Goal: Information Seeking & Learning: Learn about a topic

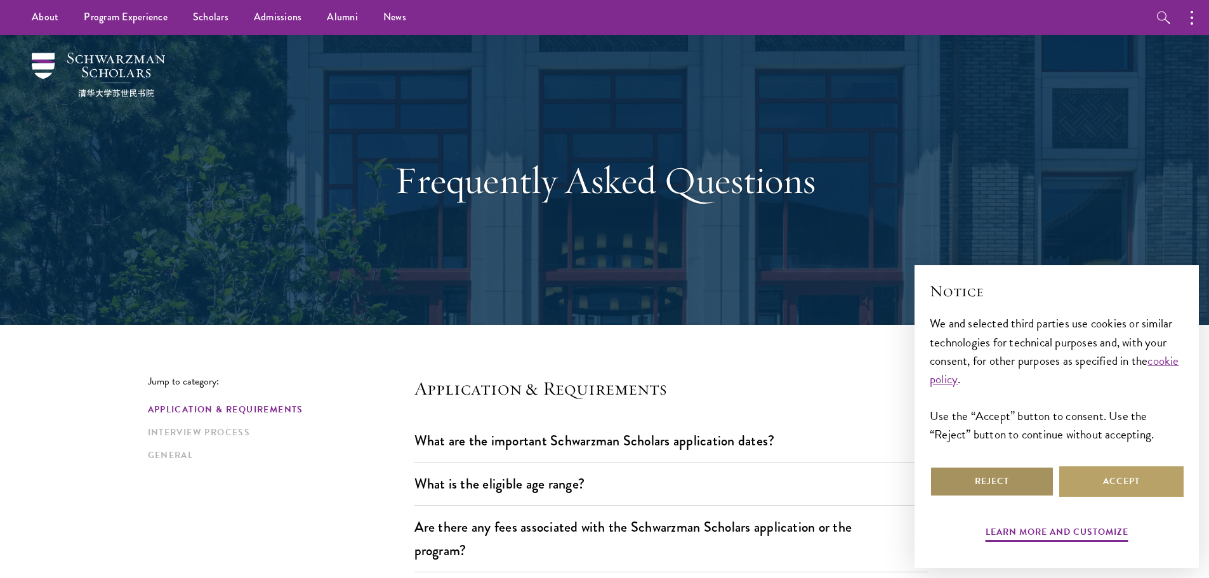
click at [1006, 468] on button "Reject" at bounding box center [991, 481] width 124 height 30
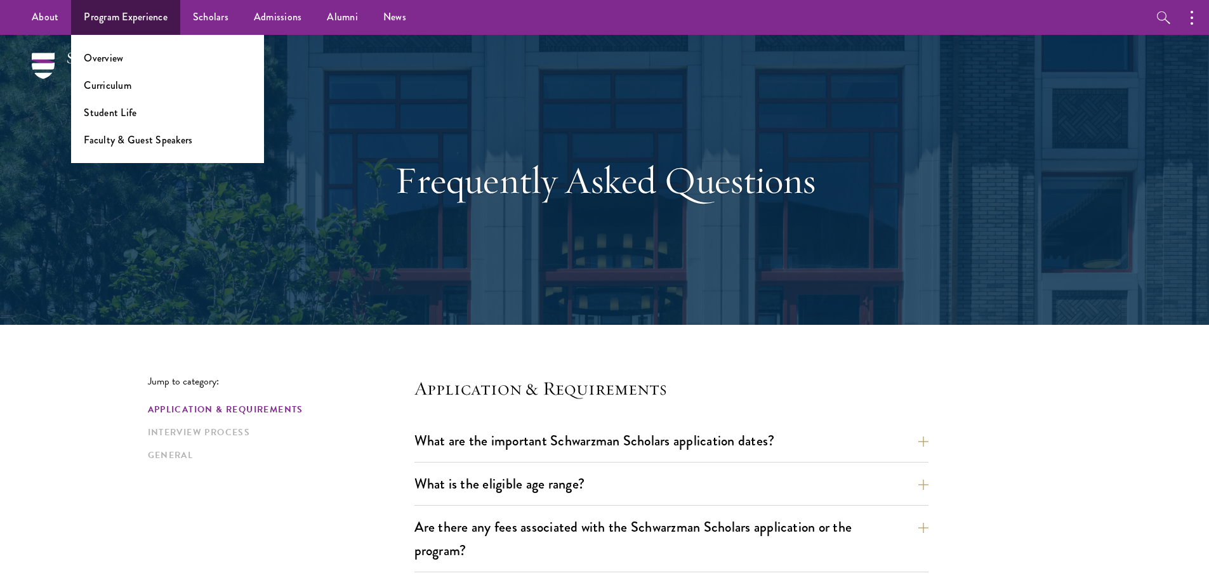
click at [122, 61] on li "Overview" at bounding box center [167, 58] width 167 height 15
click at [106, 56] on link "Overview" at bounding box center [103, 58] width 39 height 15
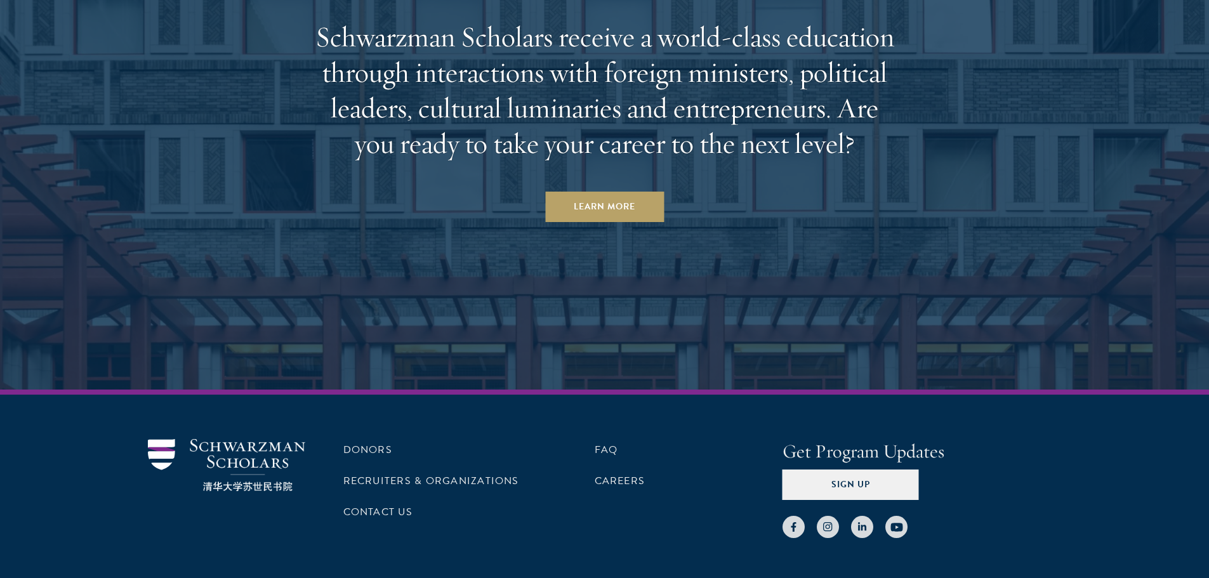
scroll to position [6602, 0]
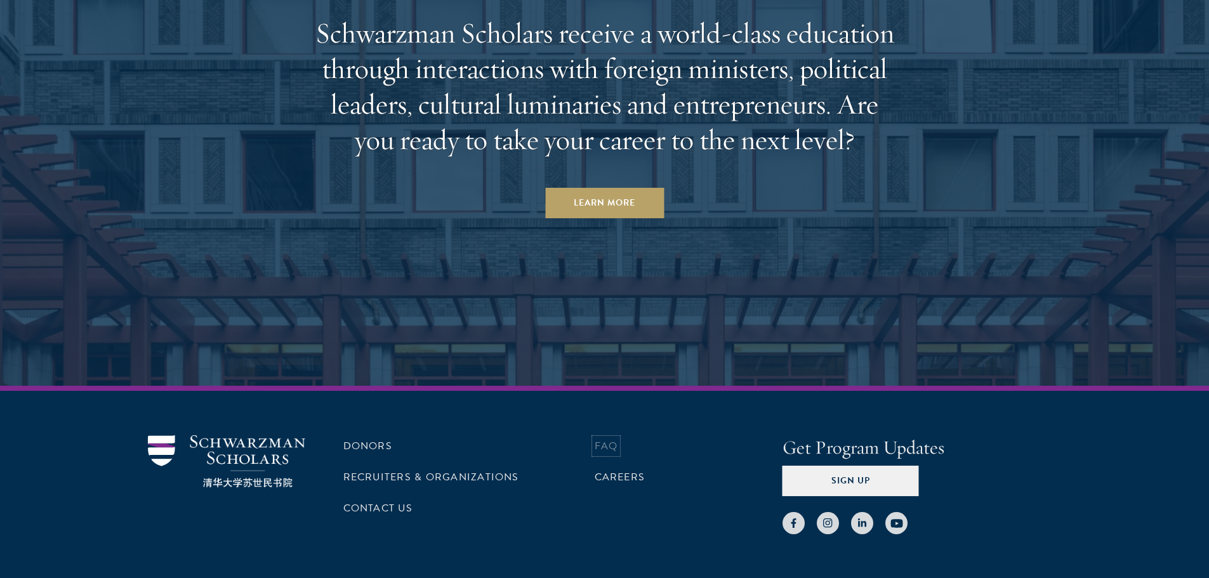
click at [610, 438] on link "FAQ" at bounding box center [605, 445] width 23 height 15
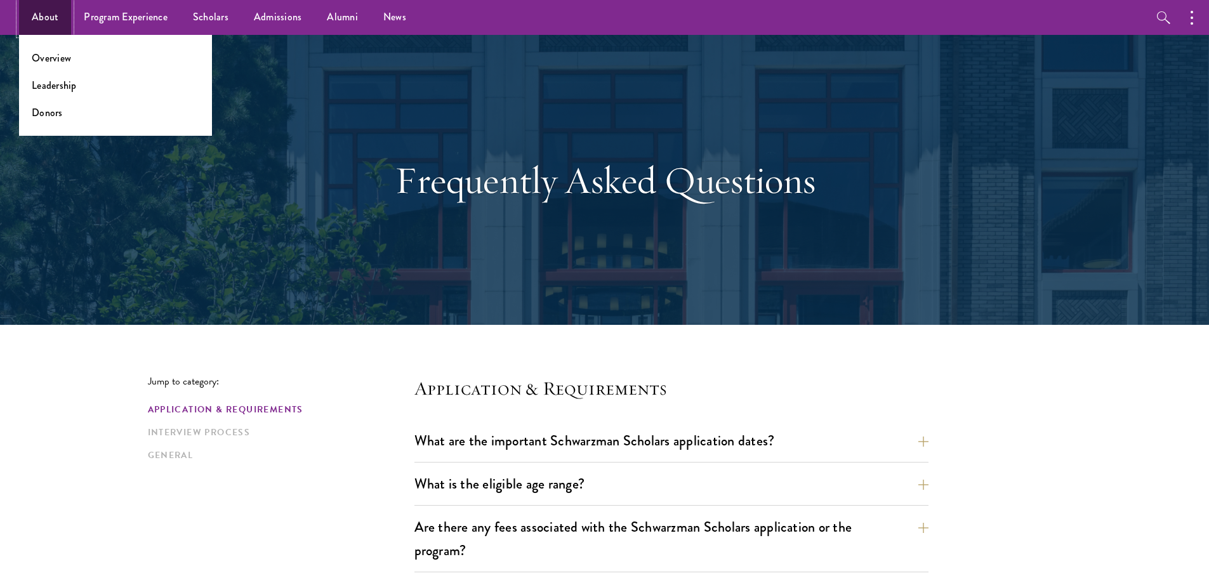
click at [40, 13] on link "About" at bounding box center [45, 17] width 52 height 35
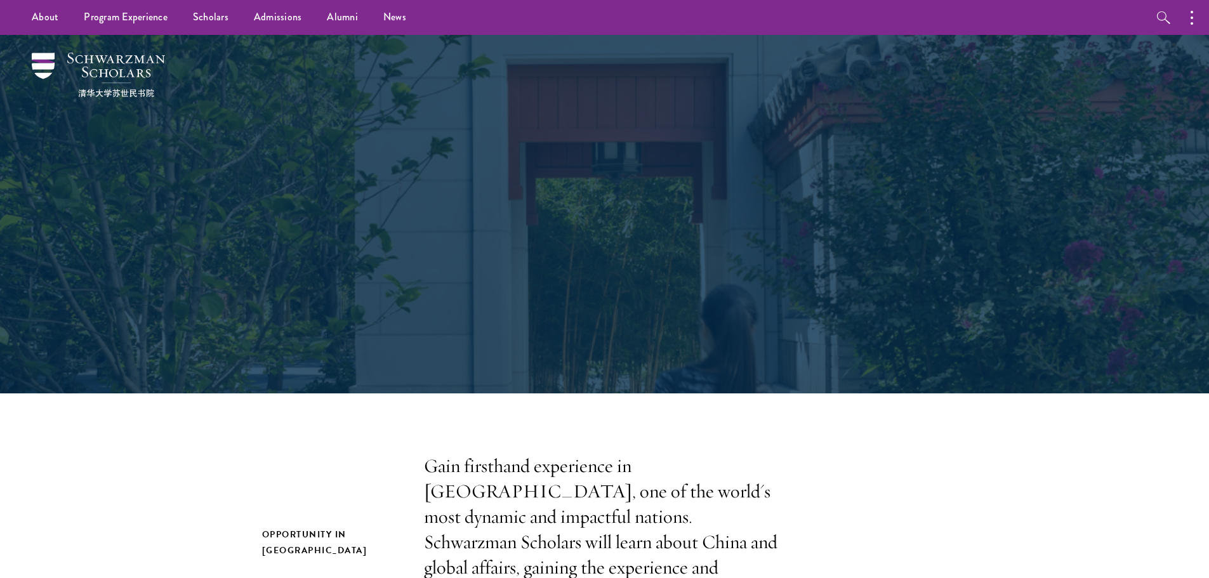
click at [204, 154] on div "About Redefining global leadership for the 21 st century." at bounding box center [605, 214] width 914 height 358
click at [145, 81] on img at bounding box center [98, 75] width 133 height 44
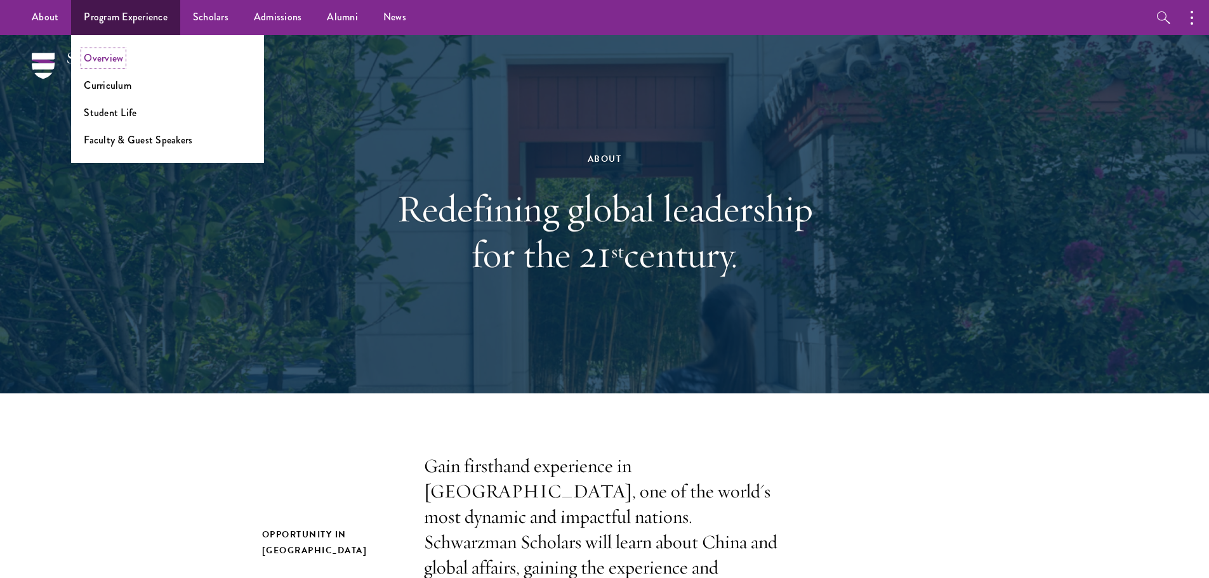
click at [115, 61] on link "Overview" at bounding box center [103, 58] width 39 height 15
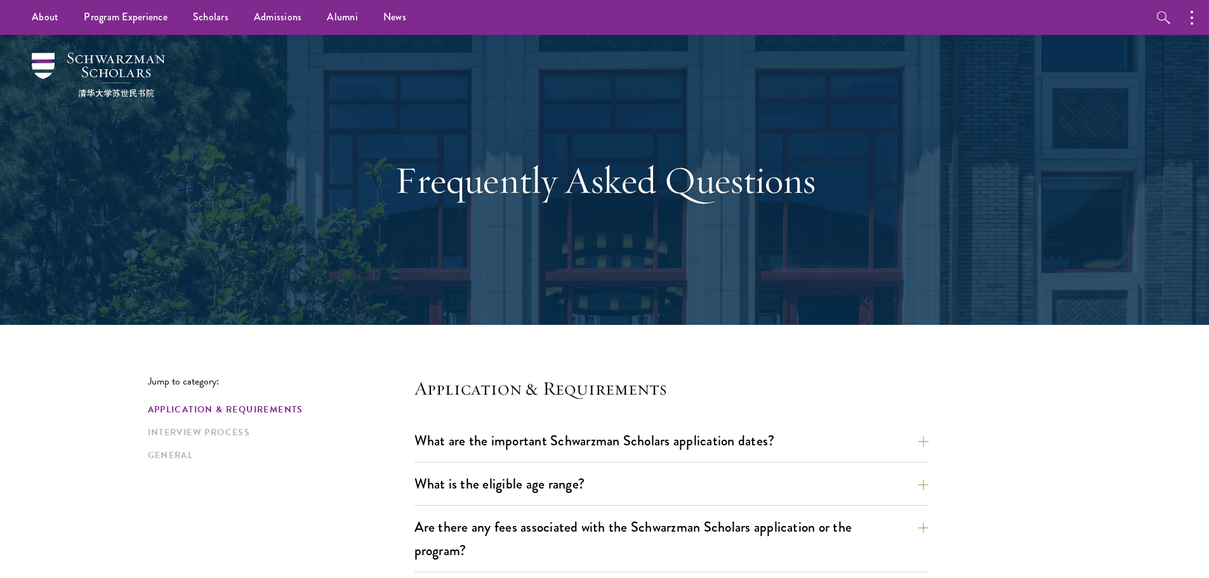
click at [924, 441] on button "What are the important Schwarzman Scholars application dates?" at bounding box center [681, 440] width 514 height 29
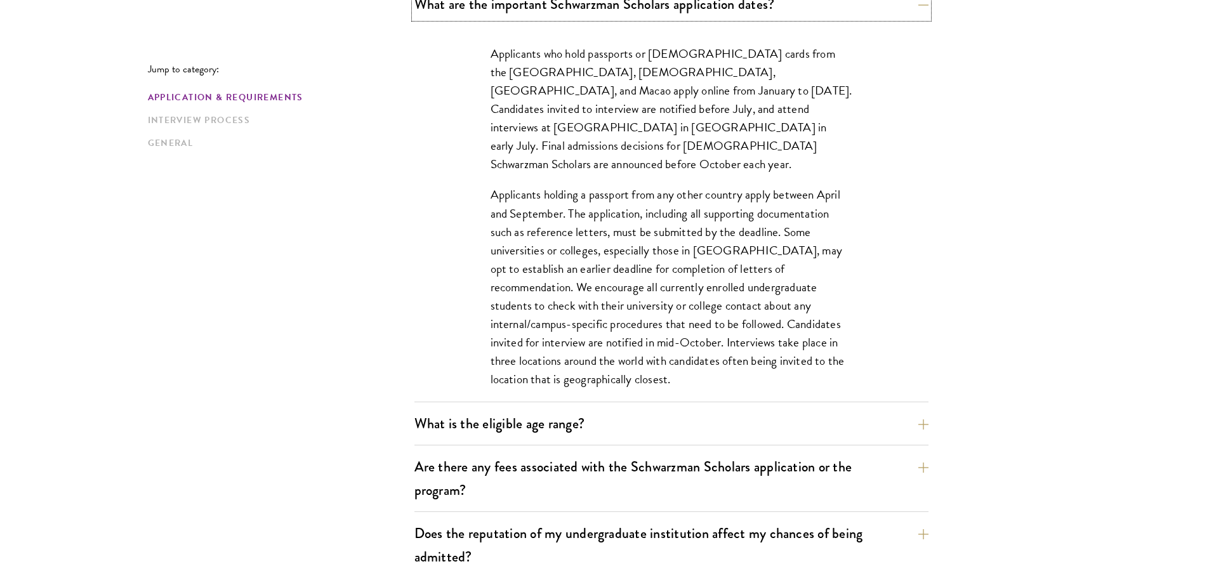
scroll to position [444, 0]
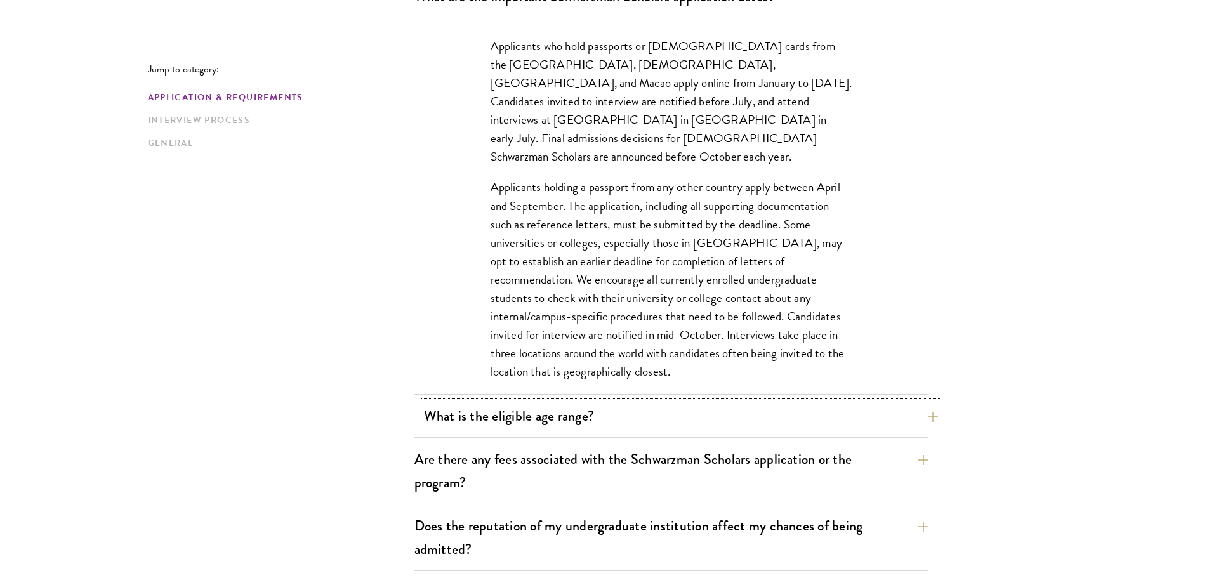
click at [921, 418] on button "What is the eligible age range?" at bounding box center [681, 416] width 514 height 29
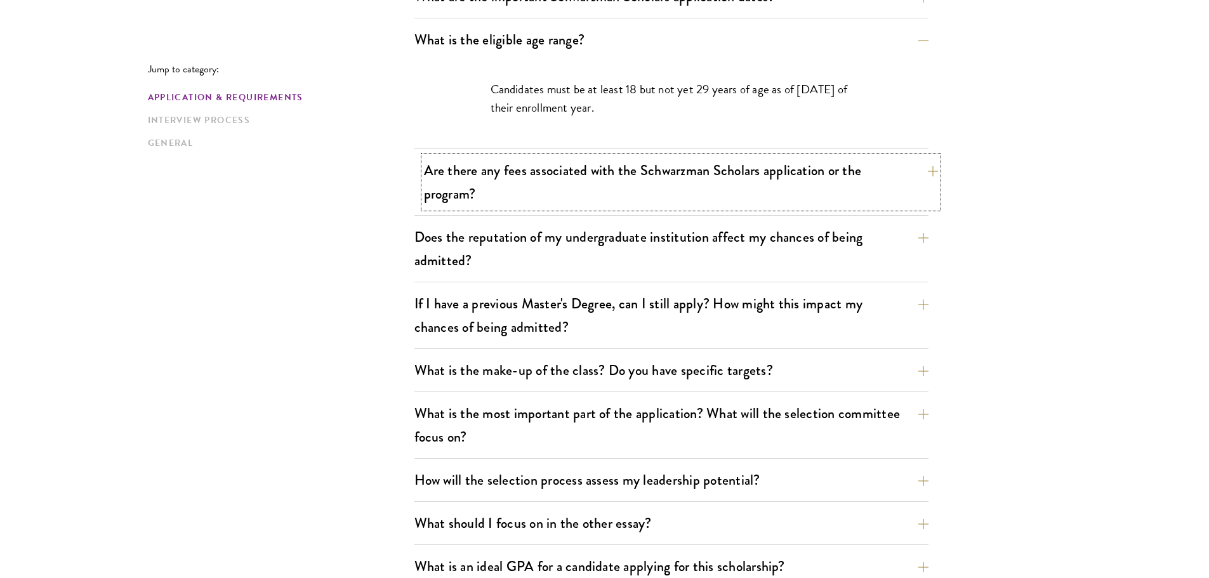
click at [915, 175] on button "Are there any fees associated with the Schwarzman Scholars application or the p…" at bounding box center [681, 182] width 514 height 52
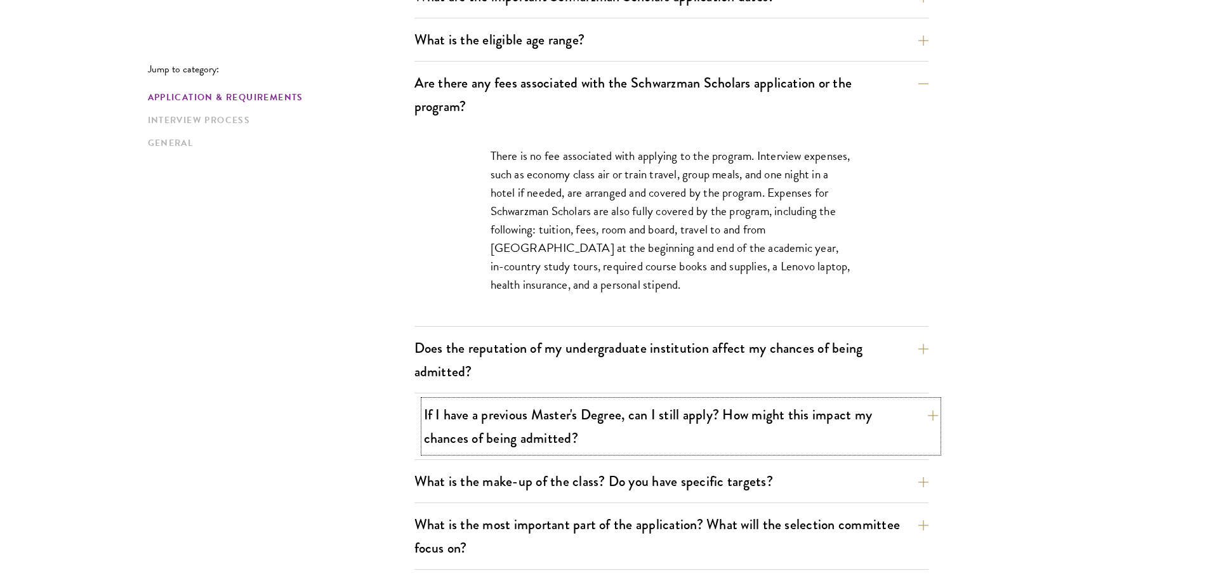
click at [916, 412] on button "If I have a previous Master's Degree, can I still apply? How might this impact …" at bounding box center [681, 426] width 514 height 52
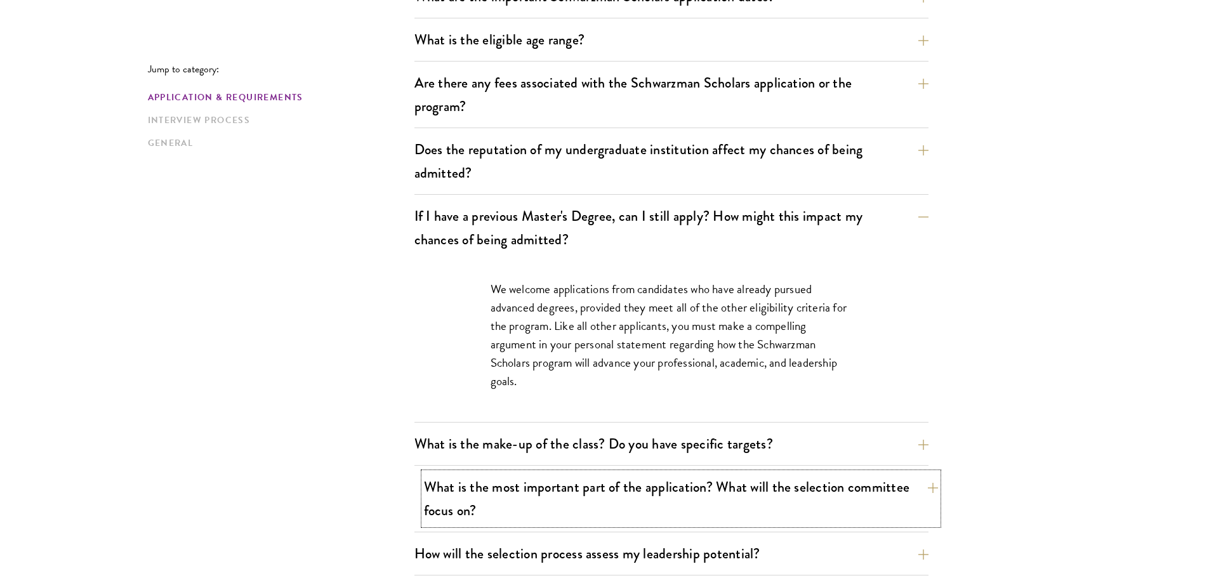
click at [921, 487] on button "What is the most important part of the application? What will the selection com…" at bounding box center [681, 499] width 514 height 52
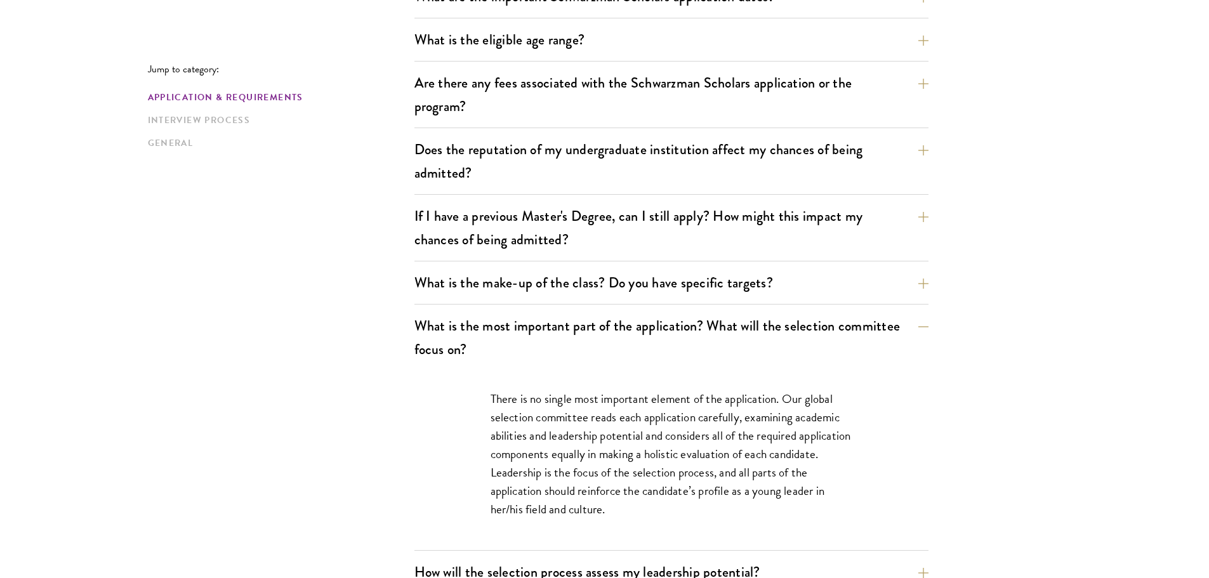
click at [498, 397] on p "There is no single most important element of the application. Our global select…" at bounding box center [671, 454] width 362 height 129
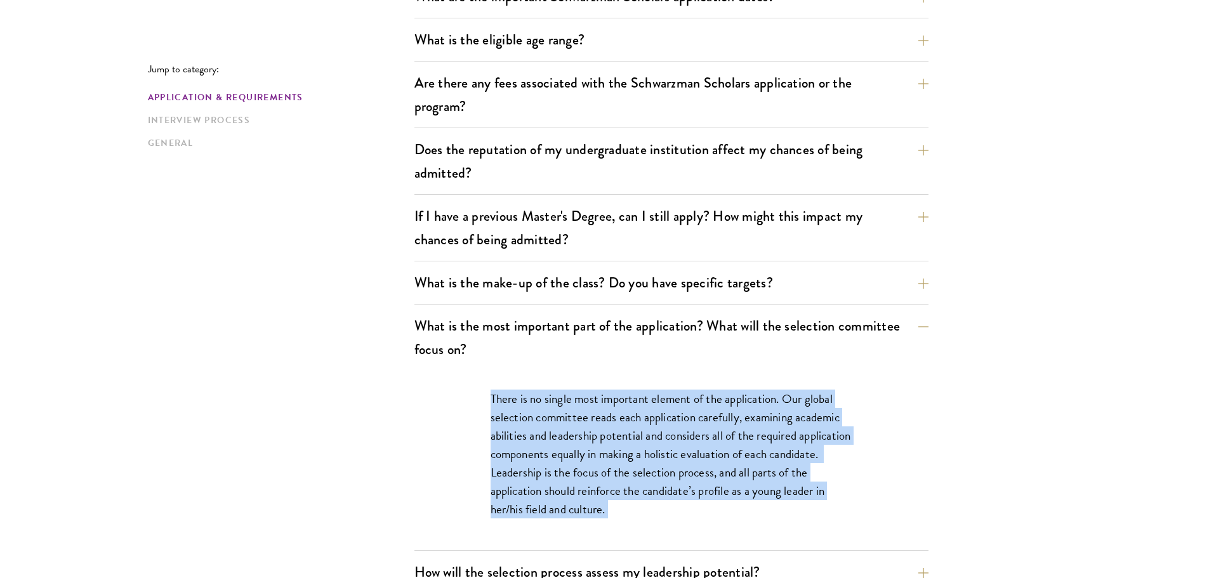
drag, startPoint x: 498, startPoint y: 397, endPoint x: 620, endPoint y: 506, distance: 163.1
click at [620, 506] on p "There is no single most important element of the application. Our global select…" at bounding box center [671, 454] width 362 height 129
copy div "There is no single most important element of the application. Our global select…"
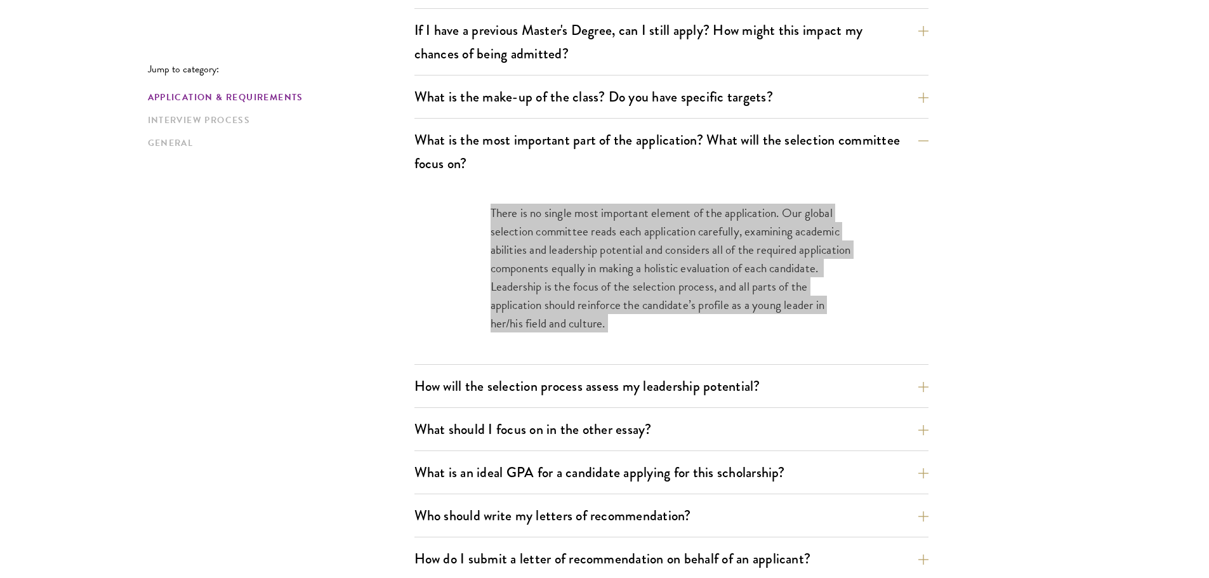
scroll to position [634, 0]
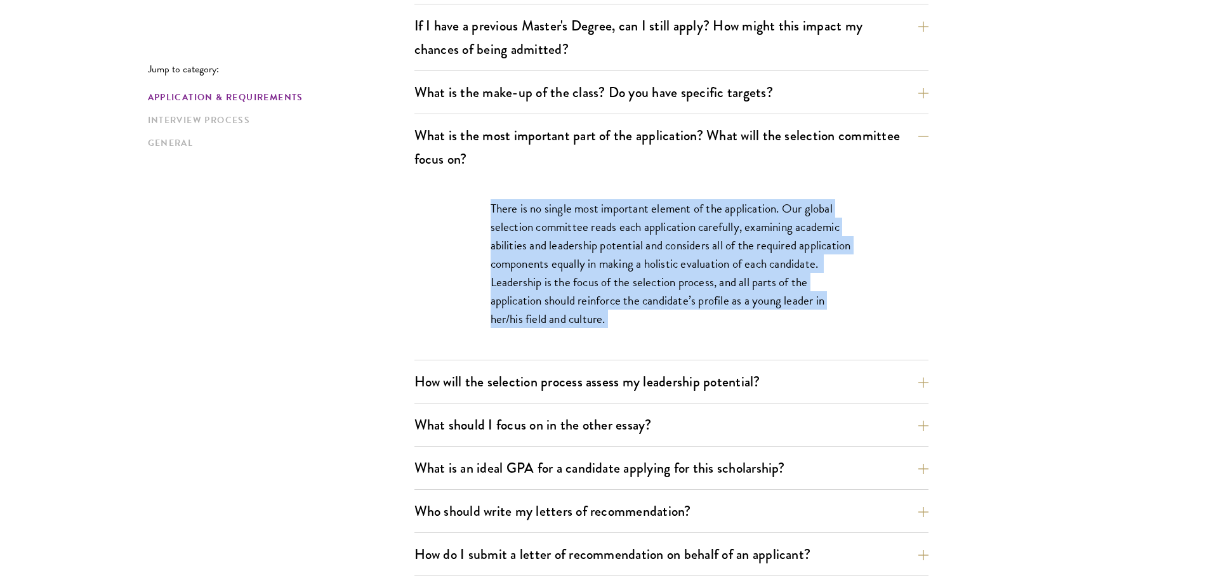
click at [905, 387] on button "How will the selection process assess my leadership potential?" at bounding box center [681, 381] width 514 height 29
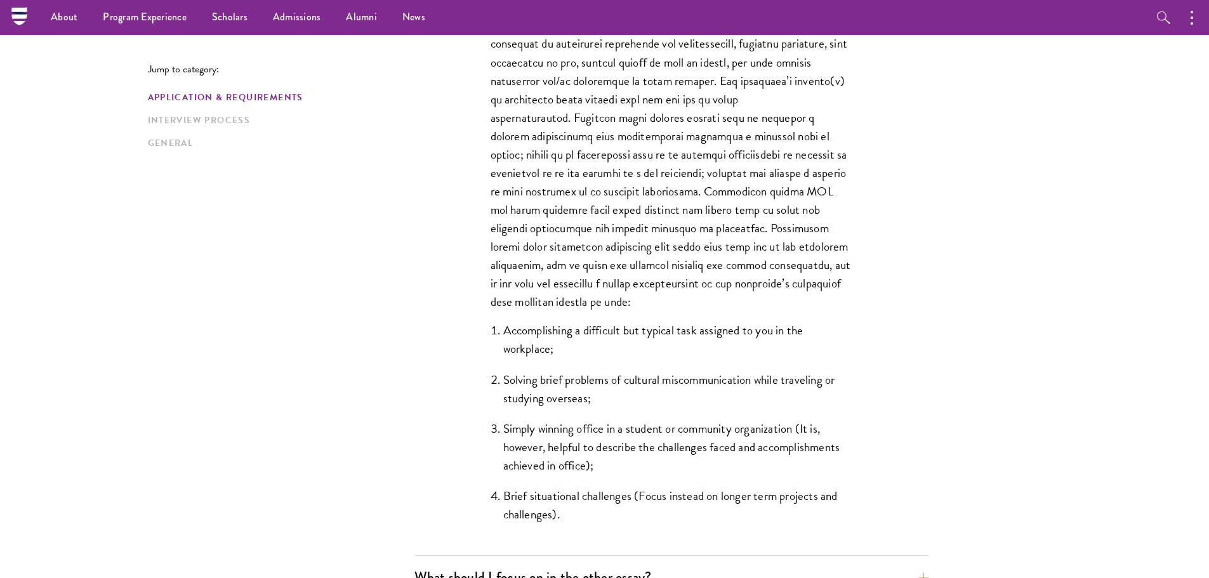
scroll to position [825, 0]
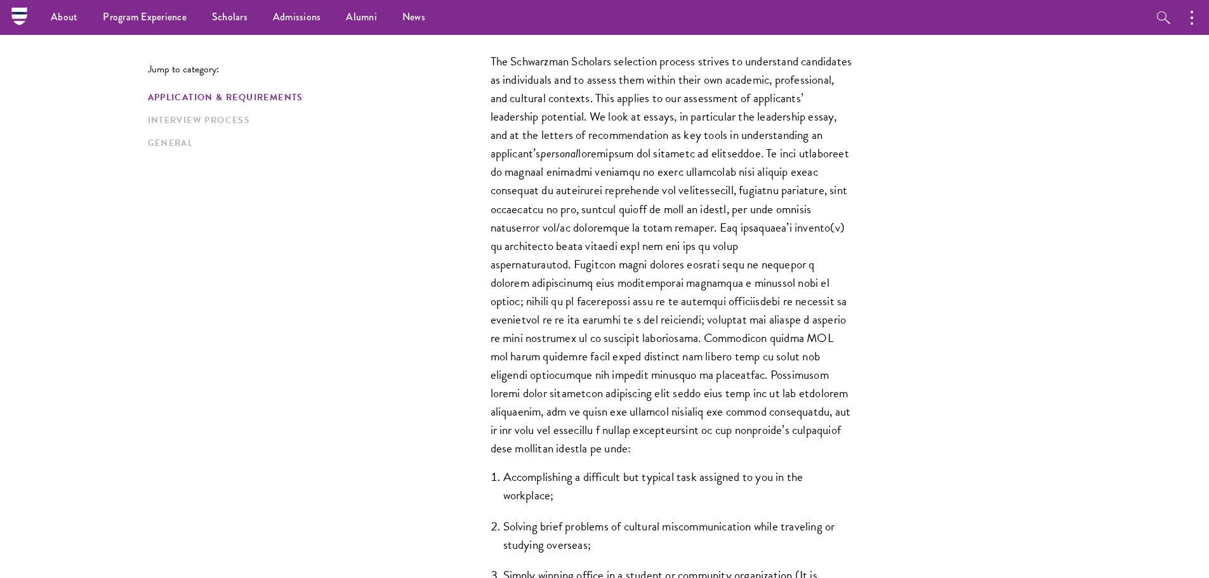
click at [501, 60] on p "The Schwarzman Scholars selection process strives to understand candidates as i…" at bounding box center [671, 254] width 362 height 405
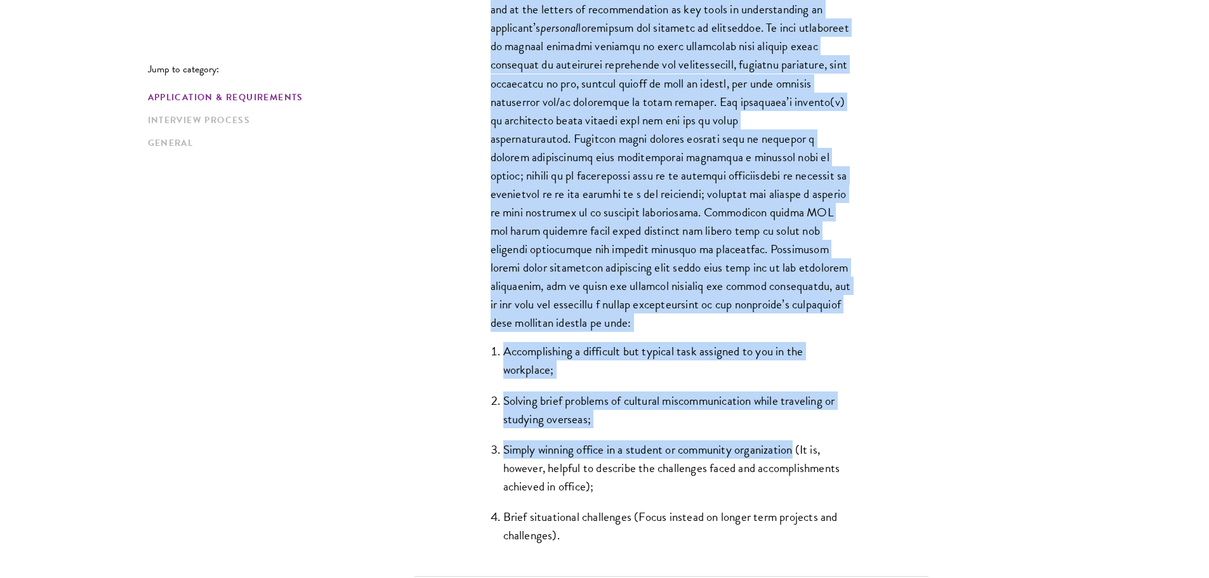
scroll to position [952, 0]
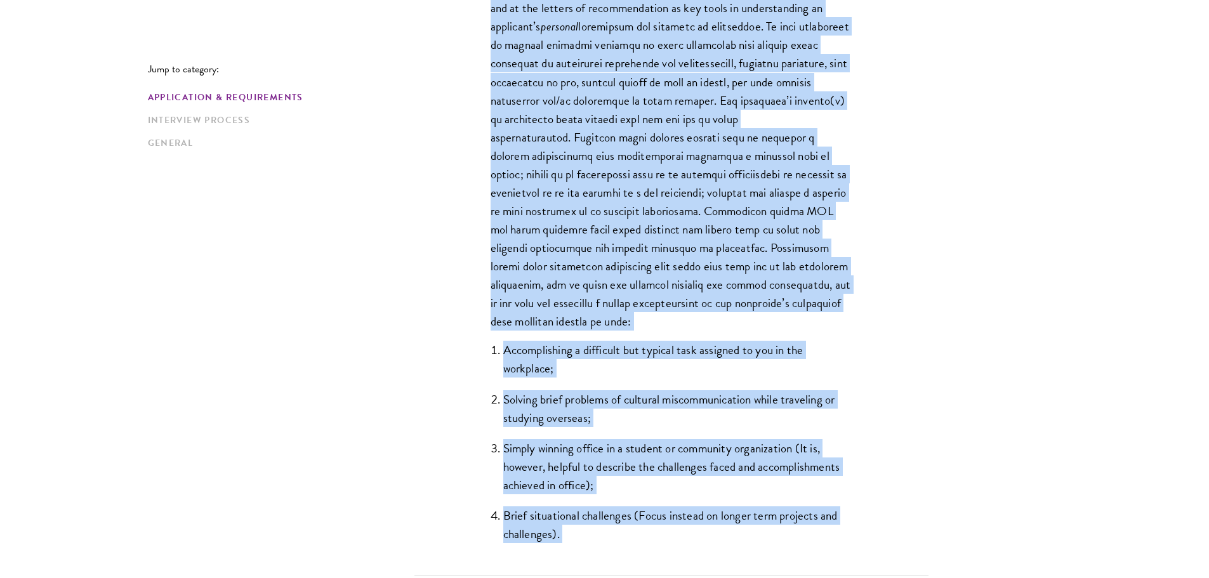
drag, startPoint x: 501, startPoint y: 60, endPoint x: 725, endPoint y: 537, distance: 527.0
click at [725, 537] on div "The Schwarzman Scholars selection process strives to understand candidates as i…" at bounding box center [671, 240] width 438 height 669
copy div "Lor Ipsumdolor Sitametc adipiscin elitsed doeiusm te incididunt utlaboreet do m…"
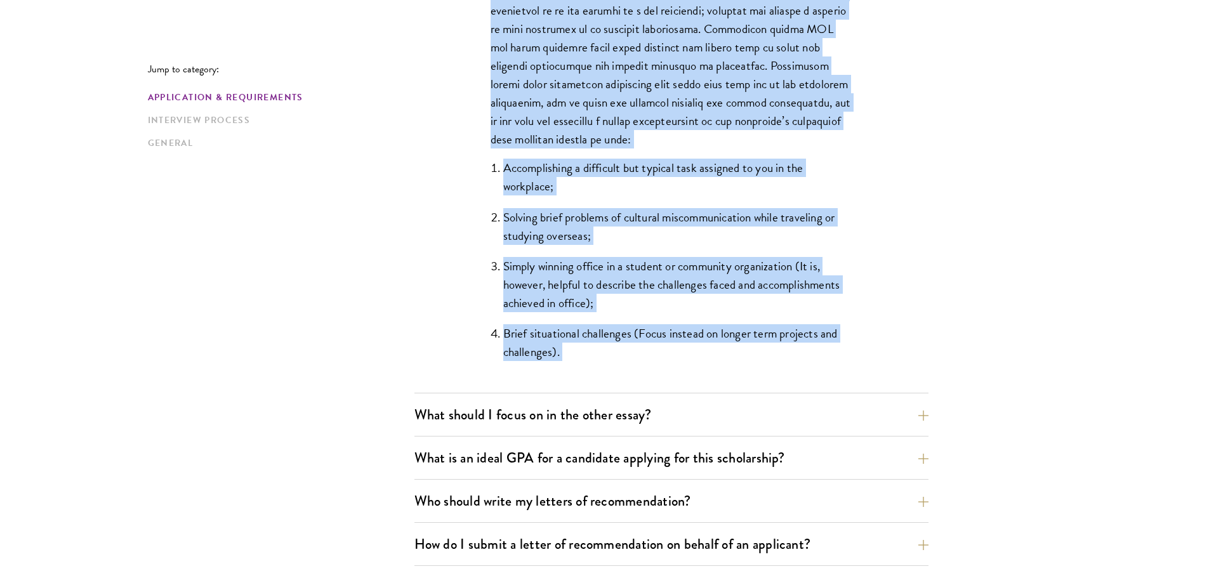
scroll to position [1396, 0]
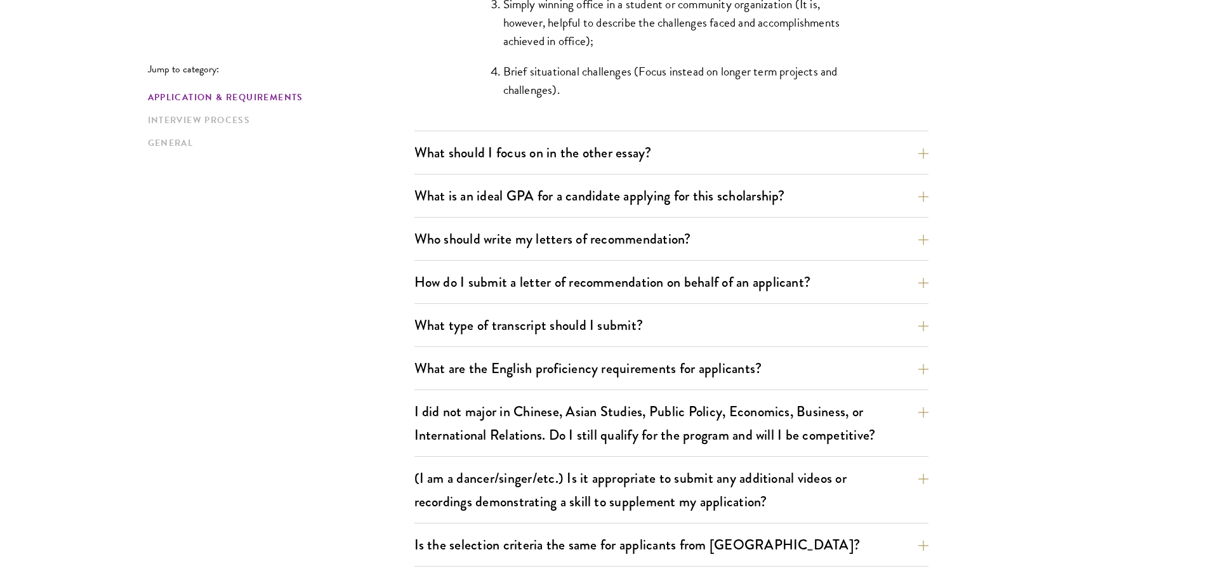
click at [331, 296] on div "Jump to category: Application & Requirements Interview Process General Applicat…" at bounding box center [605, 285] width 914 height 2611
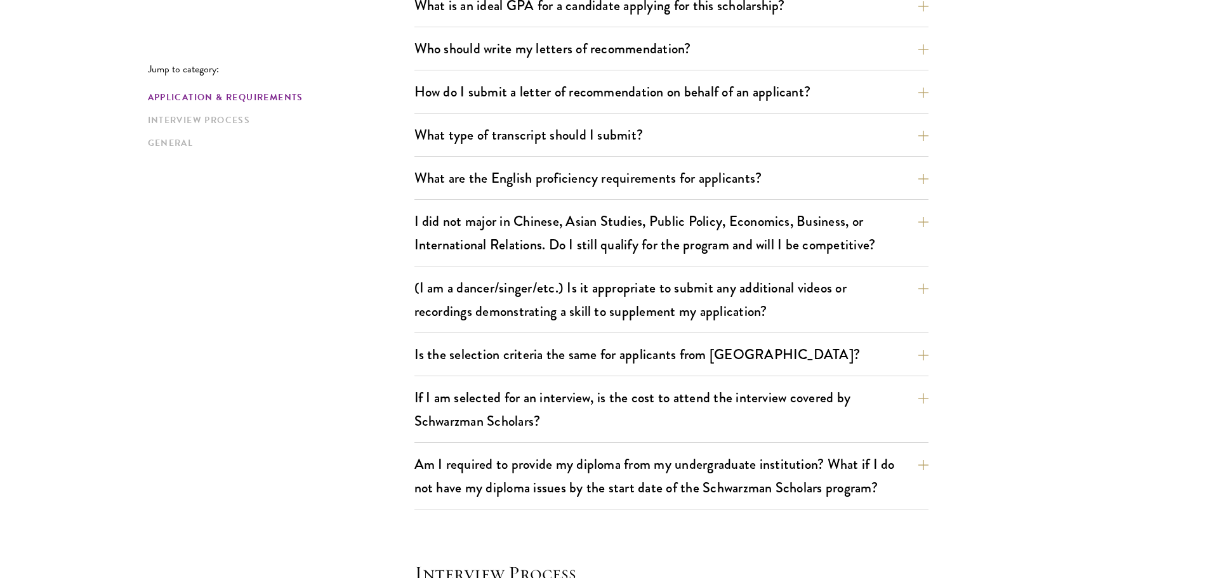
scroll to position [1840, 0]
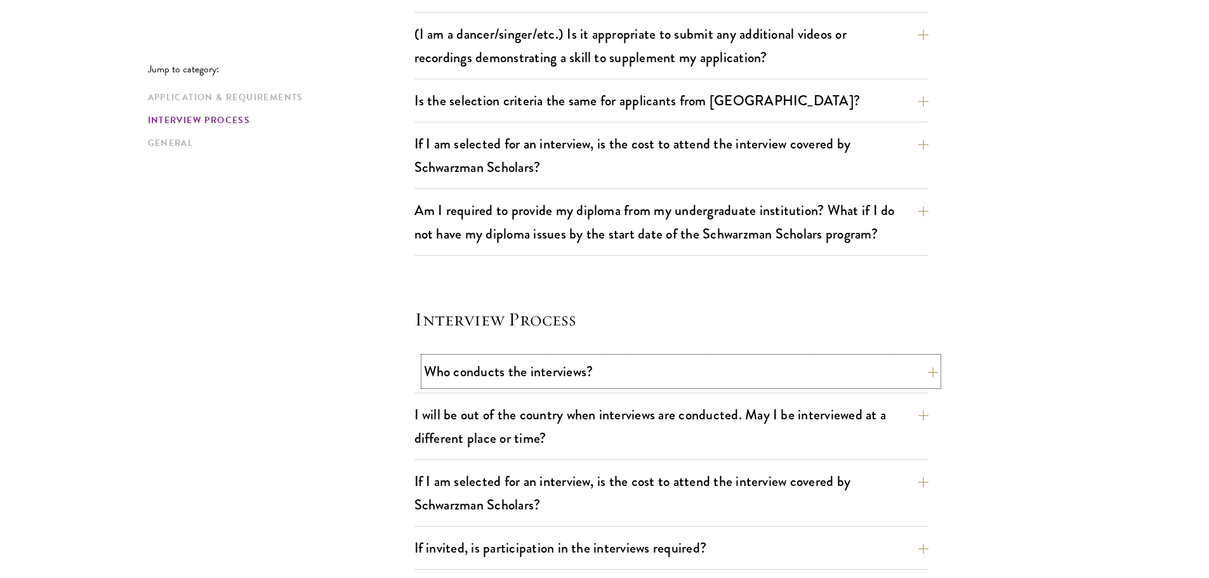
click at [419, 372] on div "Who conducts the interviews? Interview panelists are distinguished senior figur…" at bounding box center [671, 375] width 514 height 36
click at [937, 370] on button "Who conducts the interviews?" at bounding box center [681, 371] width 514 height 29
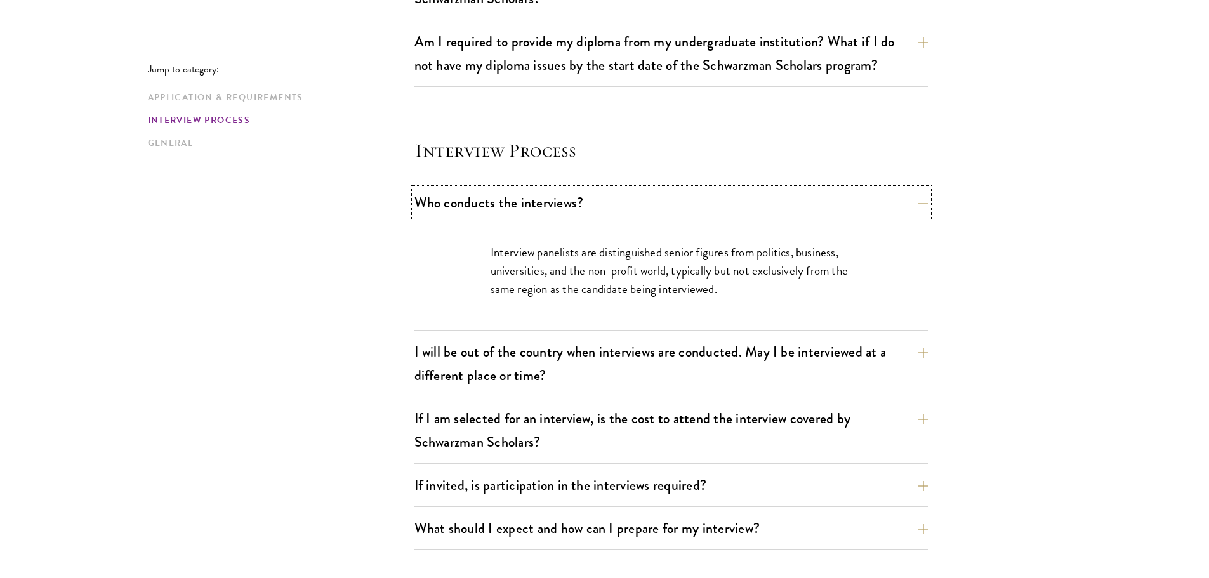
scroll to position [1361, 0]
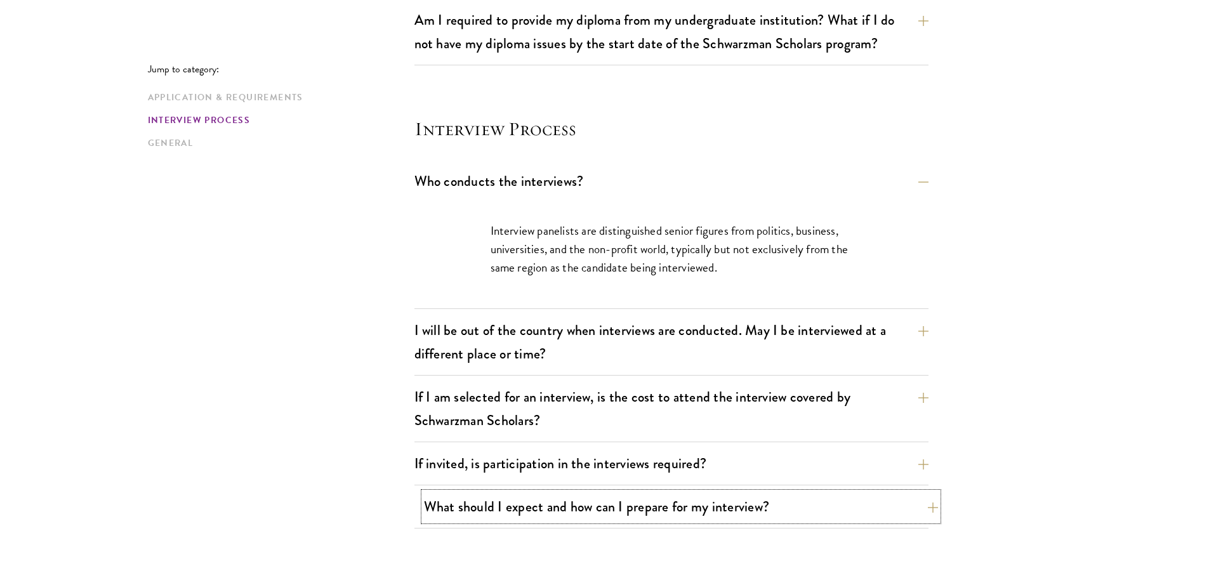
click at [918, 506] on button "What should I expect and how can I prepare for my interview?" at bounding box center [681, 506] width 514 height 29
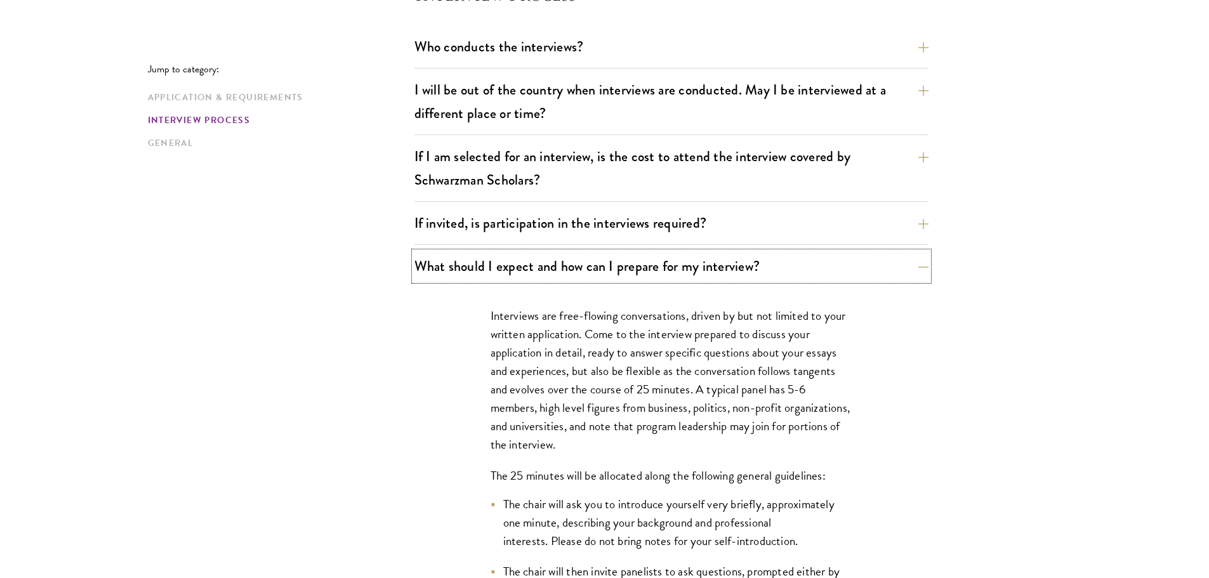
scroll to position [1552, 0]
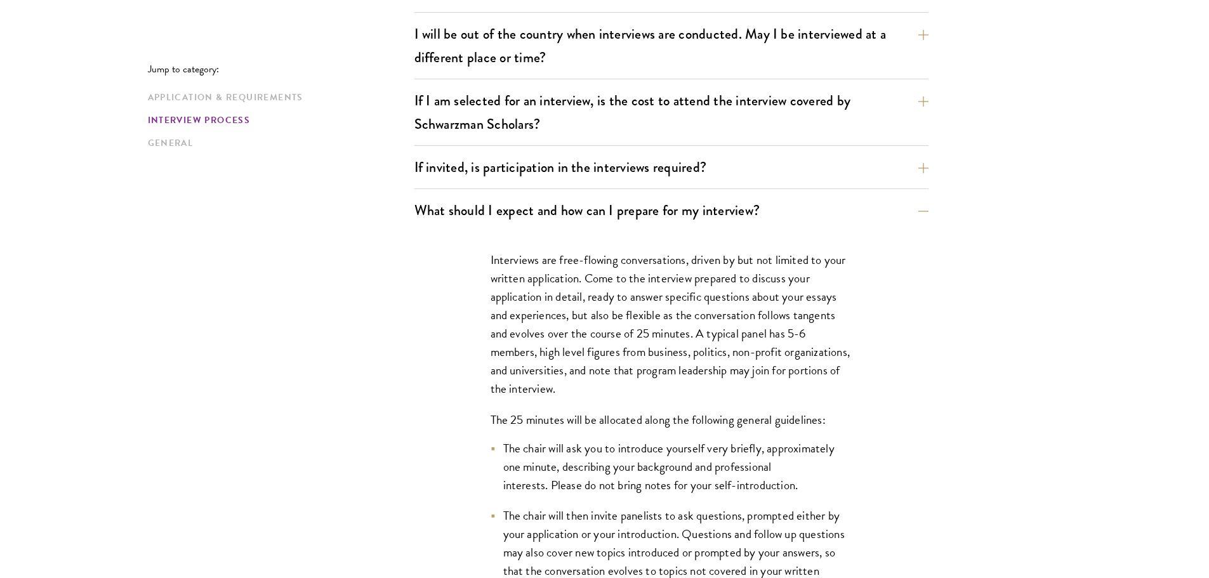
click at [1104, 435] on section "Jump to category: Application & Requirements Interview Process General Applicat…" at bounding box center [604, 162] width 1209 height 2778
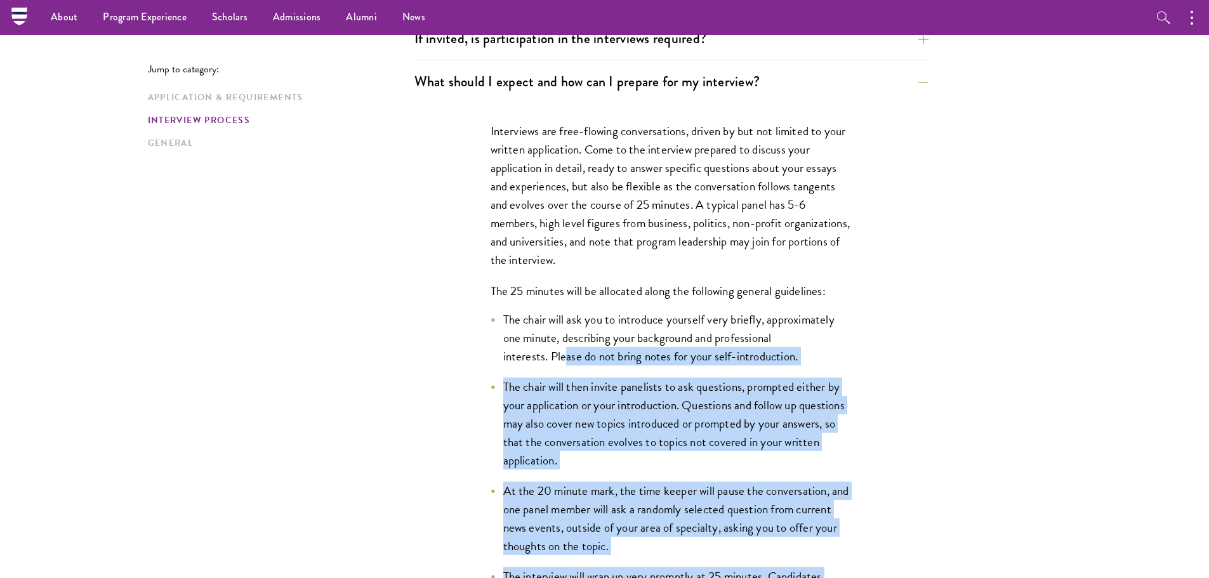
scroll to position [1679, 0]
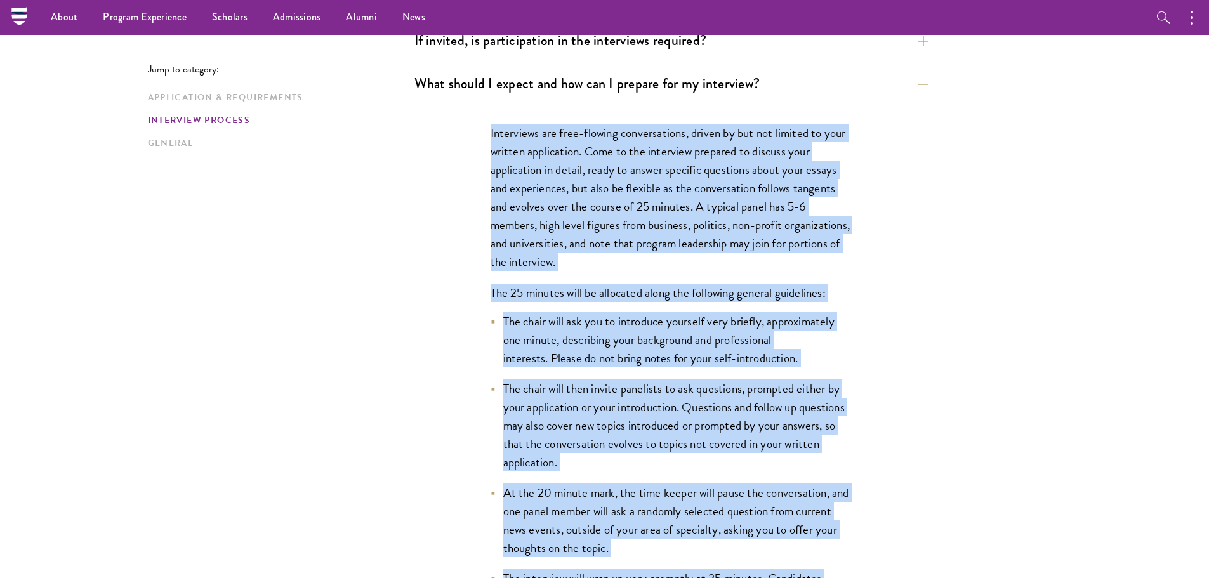
drag, startPoint x: 681, startPoint y: 529, endPoint x: 467, endPoint y: 136, distance: 447.1
click at [467, 136] on div "Interviews are free-flowing conversations, driven by but not limited to your wr…" at bounding box center [671, 497] width 438 height 785
copy div "Loremipsum dol sita-consect adipiscingeli, seddoe te inc utl etdolor ma aliq en…"
click at [983, 248] on div "Jump to category: Application & Requirements Interview Process General Applicat…" at bounding box center [605, 60] width 914 height 2727
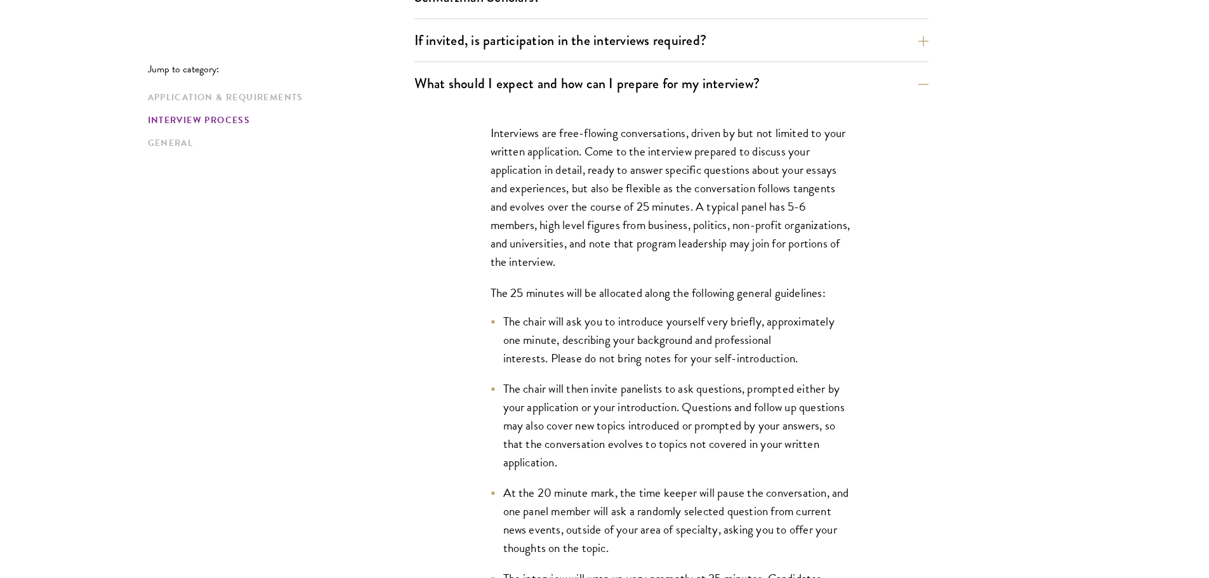
scroll to position [1742, 0]
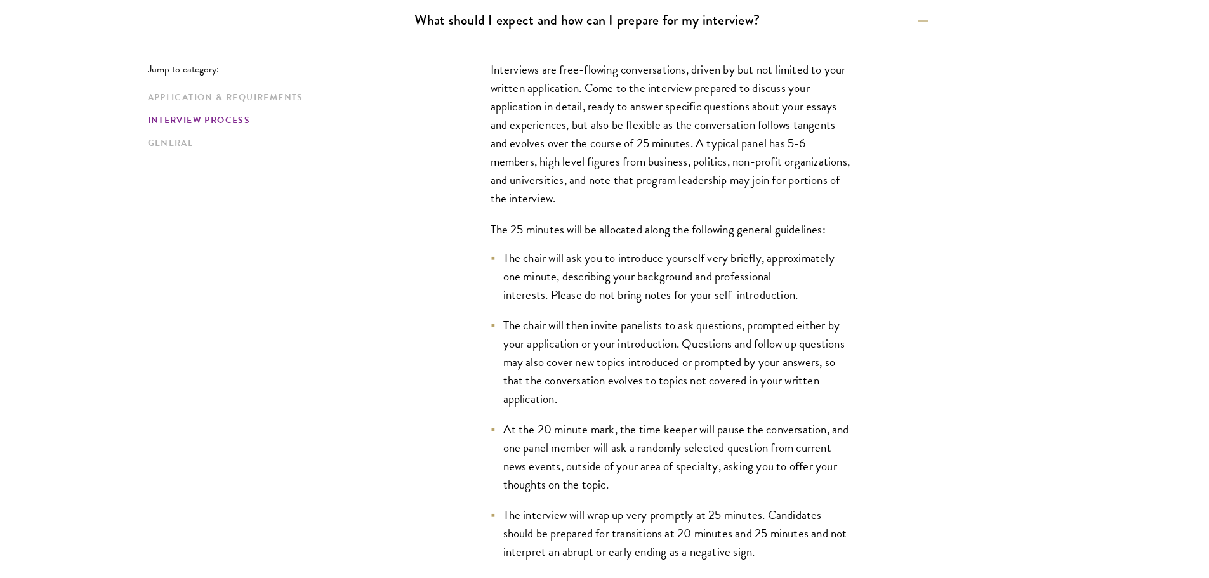
click at [874, 310] on div "Interviews are free-flowing conversations, driven by but not limited to your wr…" at bounding box center [671, 433] width 438 height 785
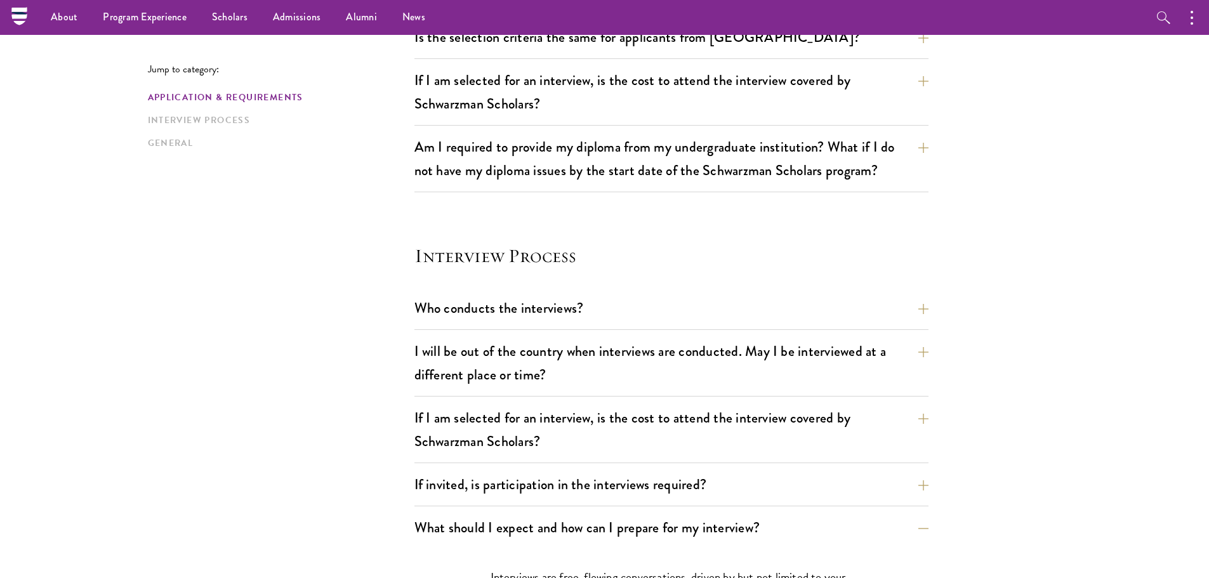
scroll to position [664, 0]
